Goal: Navigation & Orientation: Find specific page/section

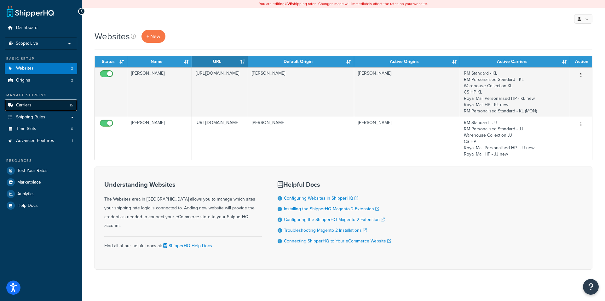
click at [32, 107] on link "Carriers 15" at bounding box center [41, 106] width 72 height 12
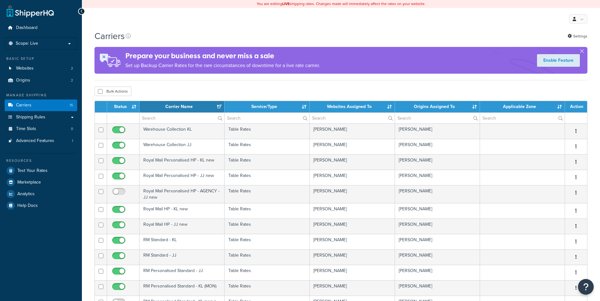
select select "15"
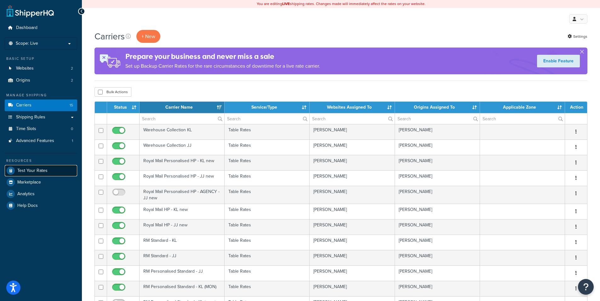
click at [41, 172] on span "Test Your Rates" at bounding box center [32, 170] width 30 height 5
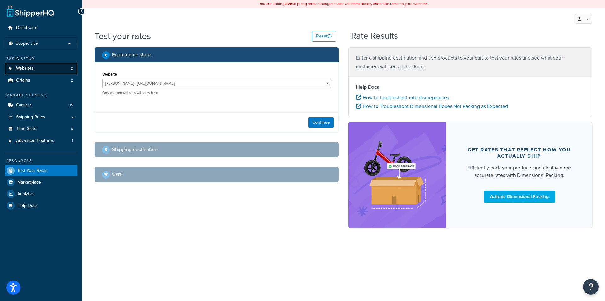
click at [35, 72] on link "Websites 2" at bounding box center [41, 69] width 72 height 12
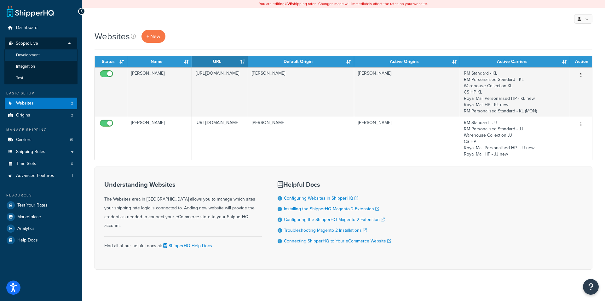
click at [44, 58] on li "Development" at bounding box center [40, 55] width 73 height 12
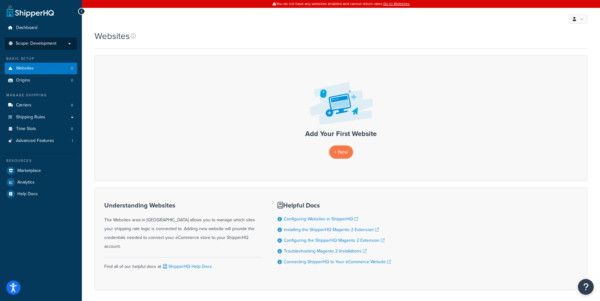
click at [58, 45] on p "Scope: Development" at bounding box center [41, 43] width 67 height 5
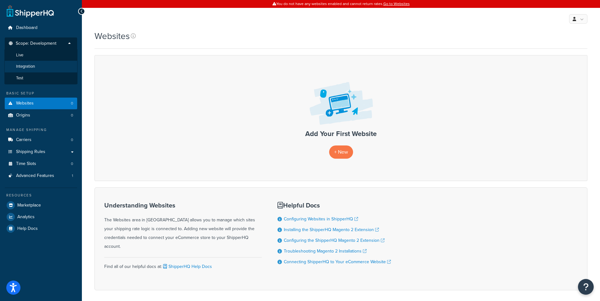
click at [45, 67] on li "Integration" at bounding box center [40, 67] width 73 height 12
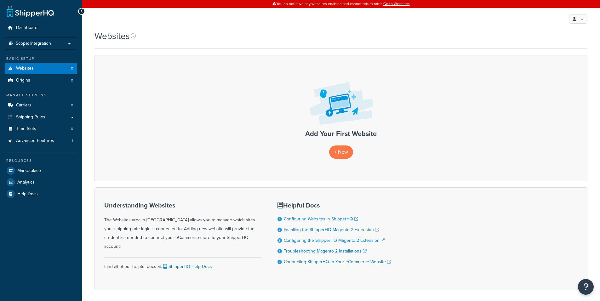
click at [65, 46] on p "Scope: Integration" at bounding box center [41, 43] width 67 height 5
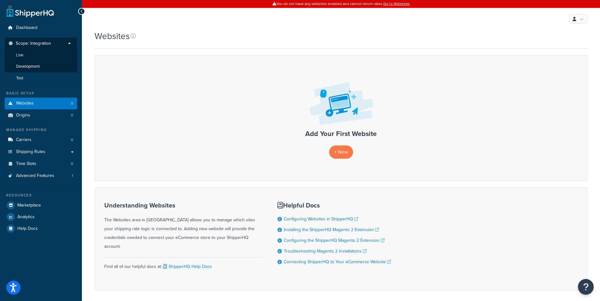
click at [33, 77] on li "Test" at bounding box center [40, 78] width 73 height 12
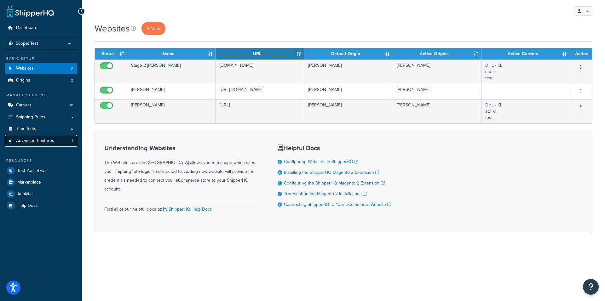
click at [42, 140] on span "Advanced Features" at bounding box center [35, 140] width 38 height 5
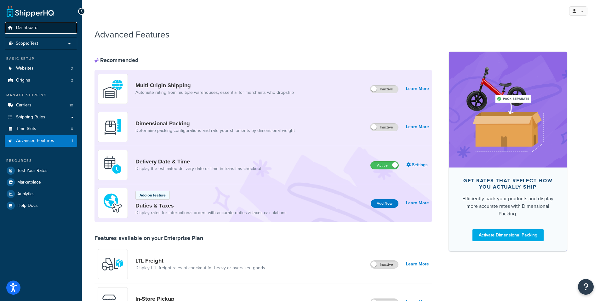
click at [33, 31] on link "Dashboard" at bounding box center [41, 28] width 72 height 12
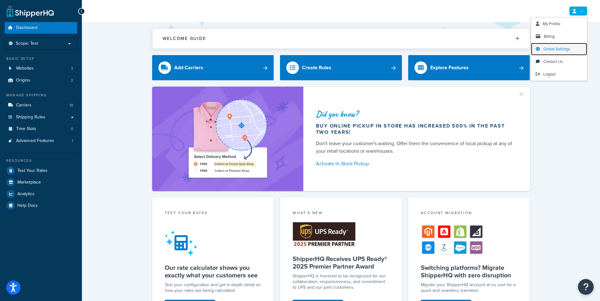
click at [568, 49] on span "Global Settings" at bounding box center [557, 49] width 27 height 6
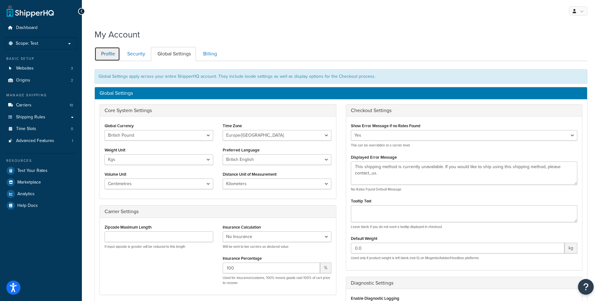
click at [113, 53] on link "Profile" at bounding box center [108, 54] width 26 height 14
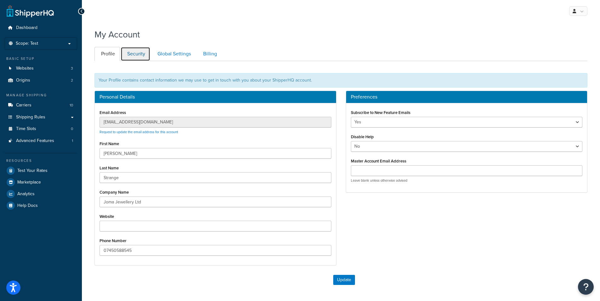
click at [135, 55] on link "Security" at bounding box center [136, 54] width 30 height 14
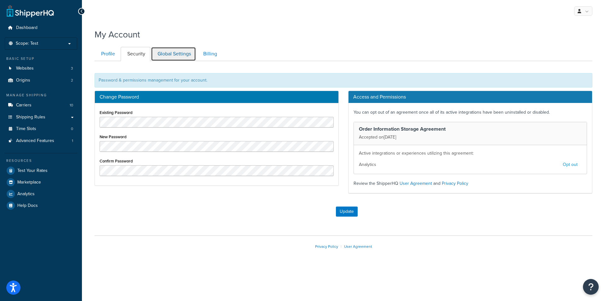
click at [164, 55] on link "Global Settings" at bounding box center [173, 54] width 45 height 14
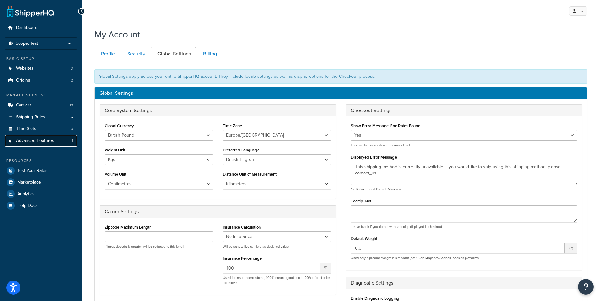
click at [37, 141] on span "Advanced Features" at bounding box center [35, 140] width 38 height 5
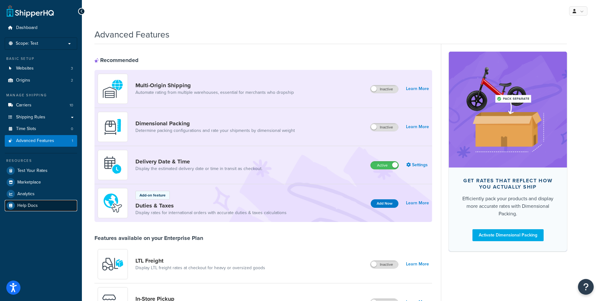
click at [40, 201] on link "Help Docs" at bounding box center [41, 205] width 72 height 11
click at [40, 72] on link "Websites 3" at bounding box center [41, 69] width 72 height 12
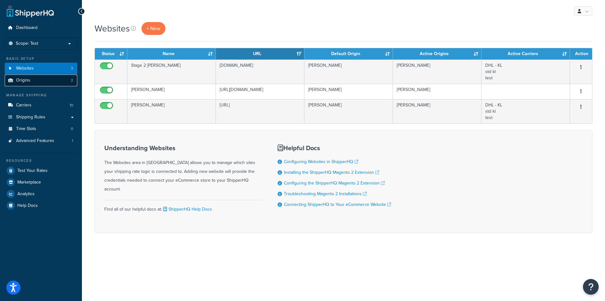
click at [38, 78] on link "Origins 2" at bounding box center [41, 81] width 72 height 12
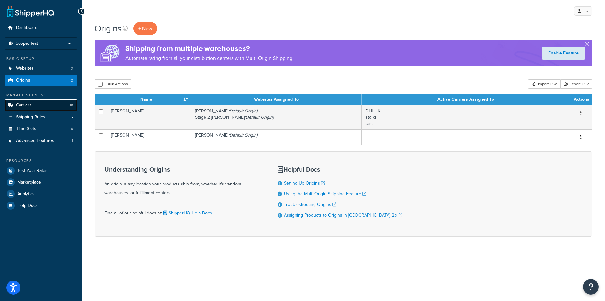
click at [29, 107] on span "Carriers" at bounding box center [23, 105] width 15 height 5
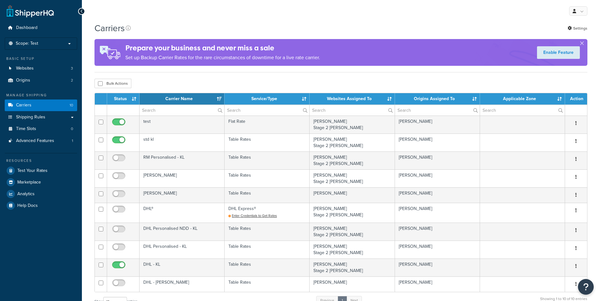
select select "15"
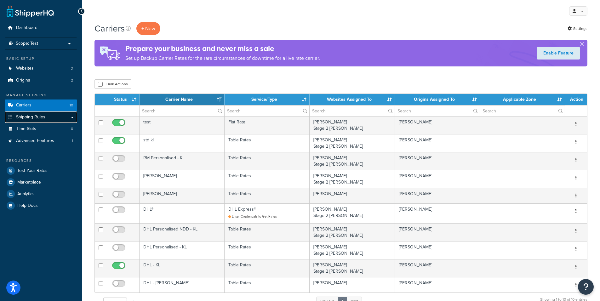
click at [33, 119] on span "Shipping Rules" at bounding box center [30, 117] width 29 height 5
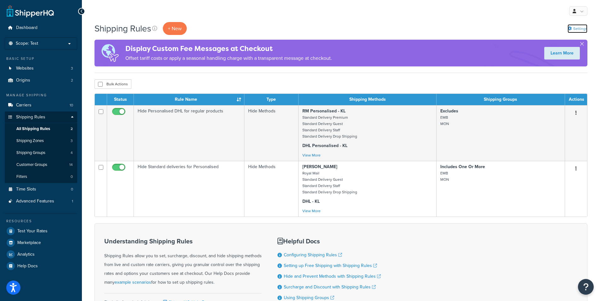
click at [581, 31] on link "Settings" at bounding box center [578, 28] width 20 height 9
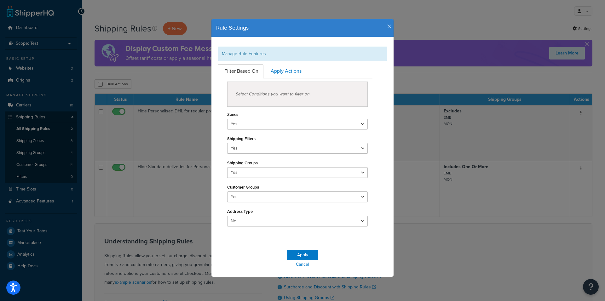
click at [387, 28] on icon "button" at bounding box center [389, 27] width 4 height 6
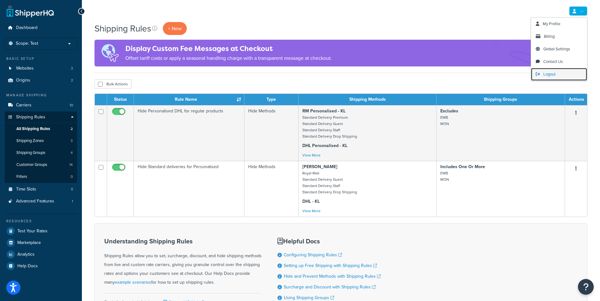
click at [560, 72] on link "Logout" at bounding box center [559, 74] width 56 height 13
